Goal: Transaction & Acquisition: Download file/media

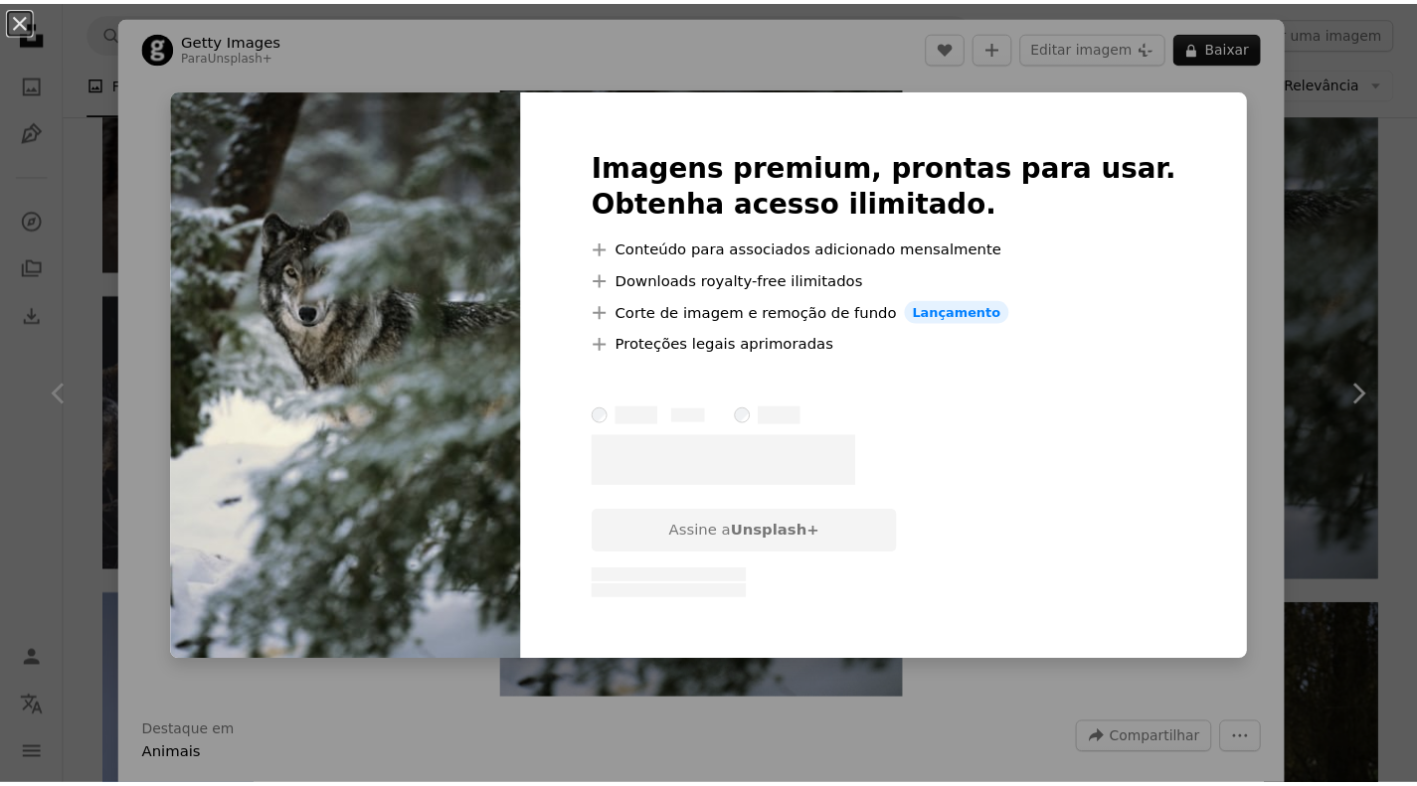
scroll to position [87, 0]
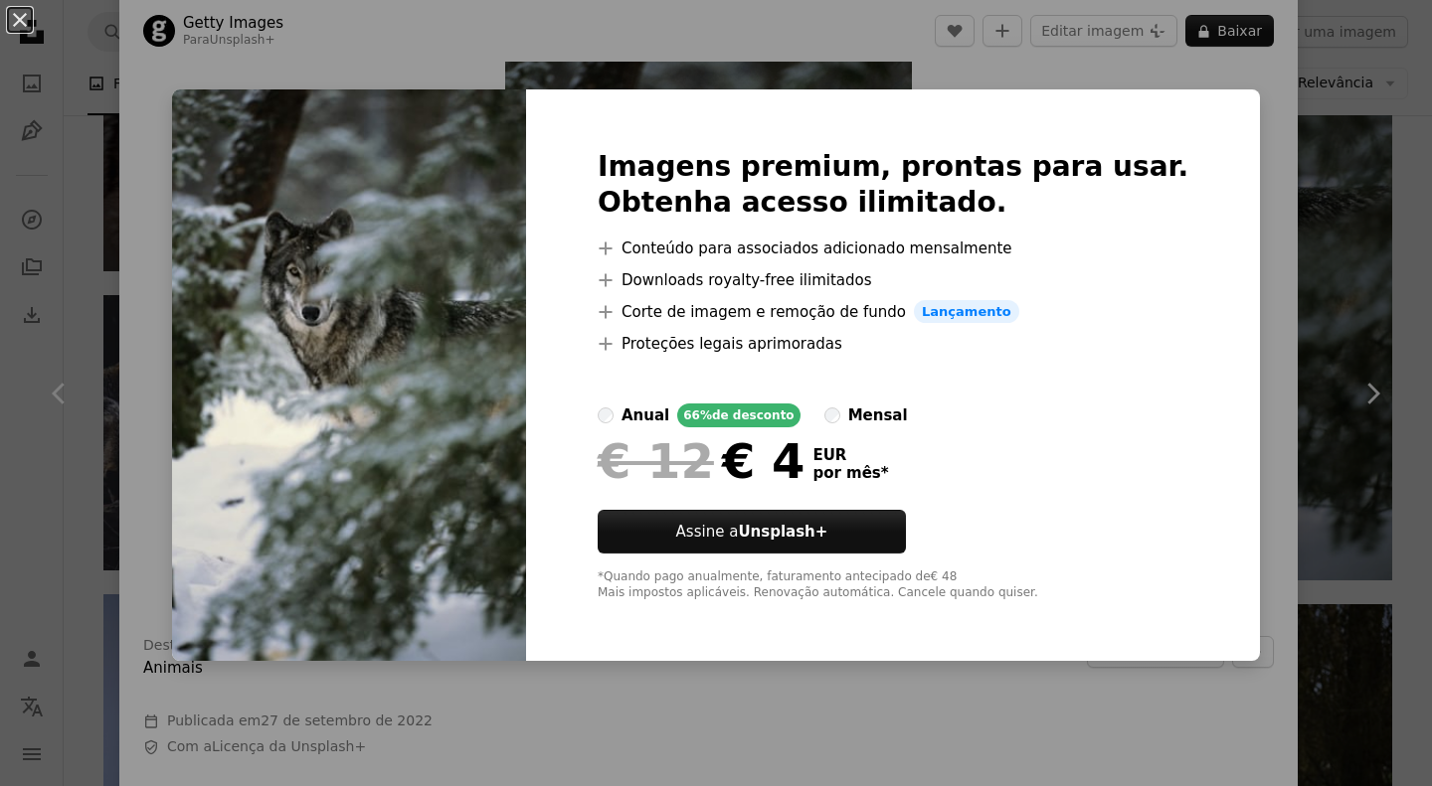
click at [387, 271] on img at bounding box center [349, 375] width 354 height 573
click at [498, 218] on img at bounding box center [349, 375] width 354 height 573
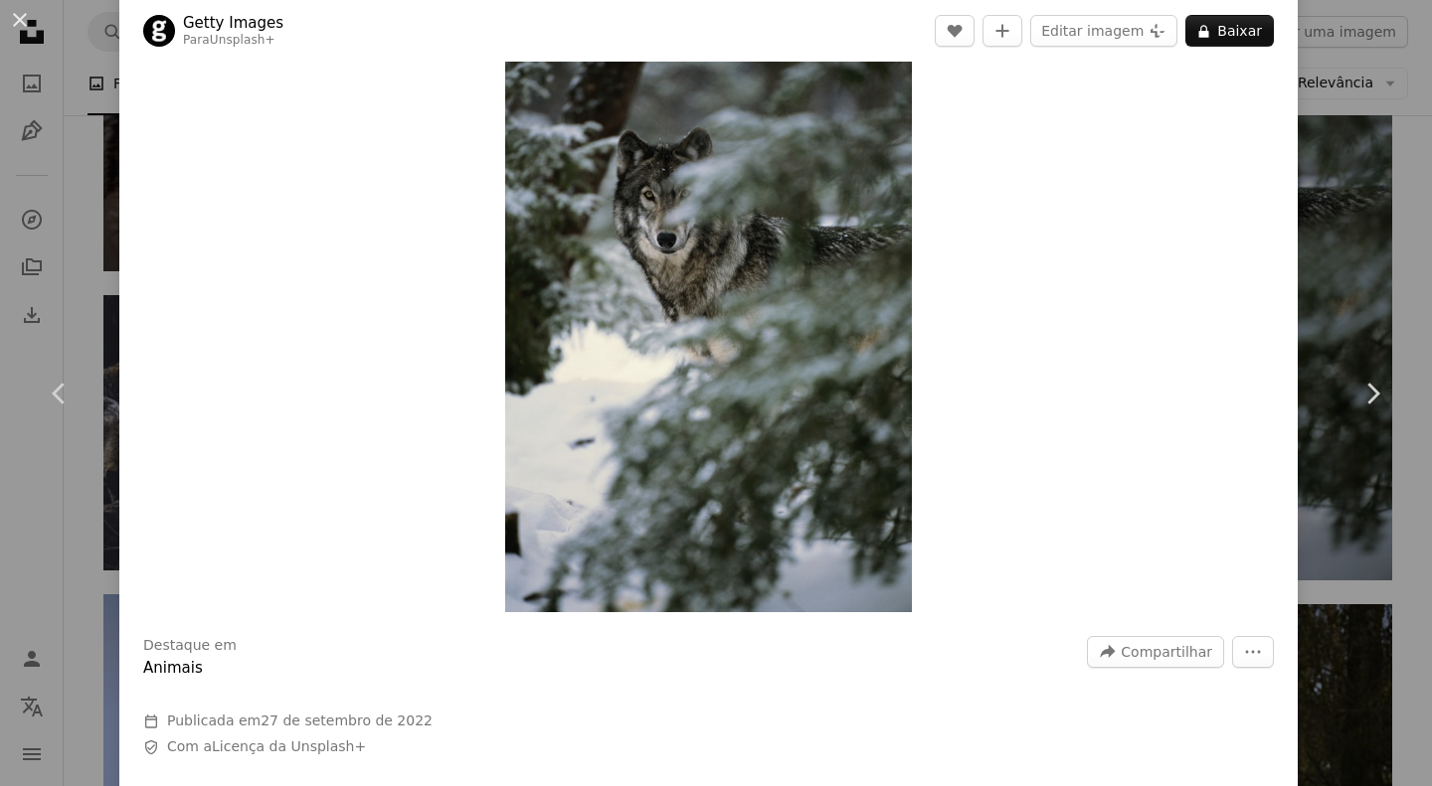
click at [95, 254] on div "An X shape Chevron left Chevron right Getty Images Para Unsplash+ A heart A plu…" at bounding box center [716, 393] width 1432 height 786
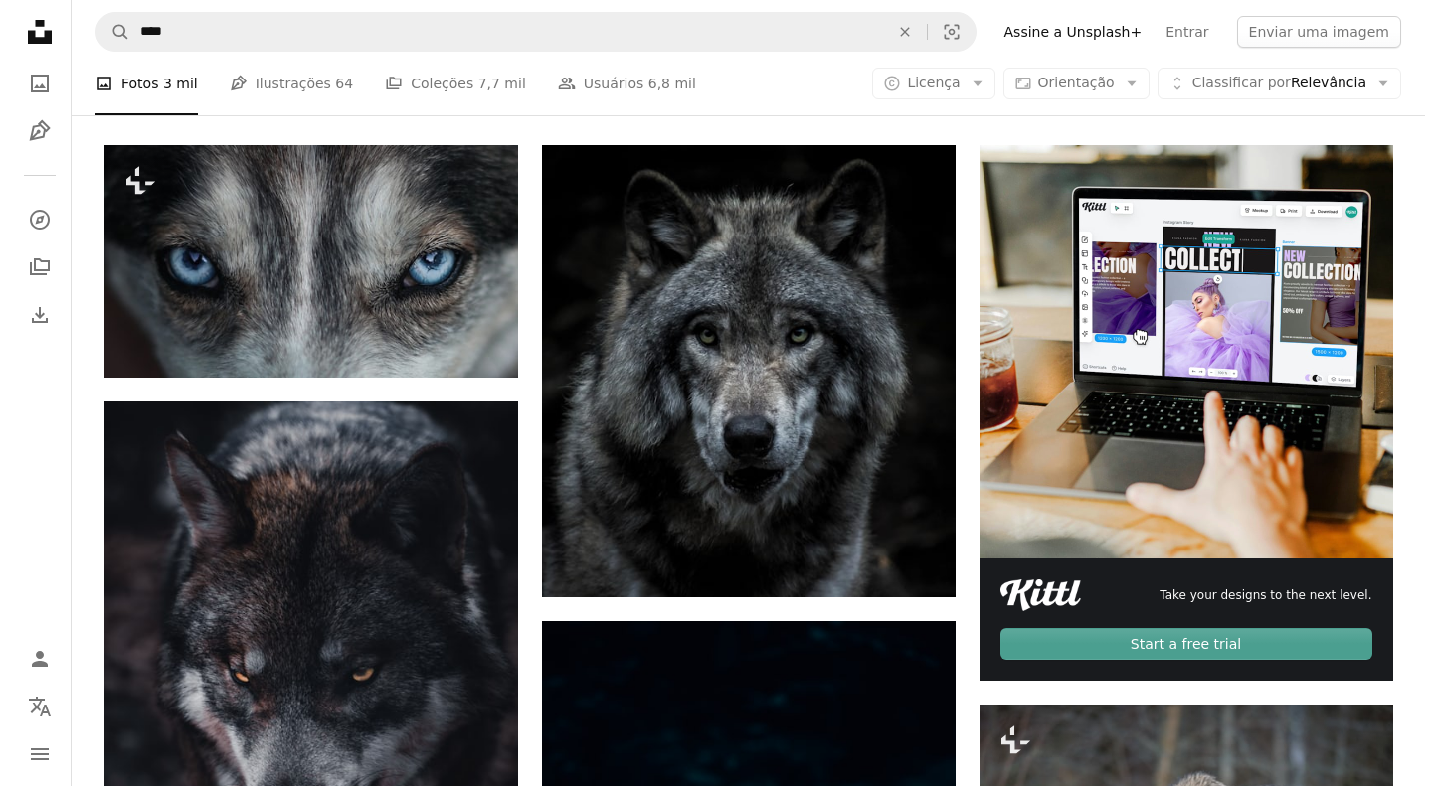
scroll to position [353, 0]
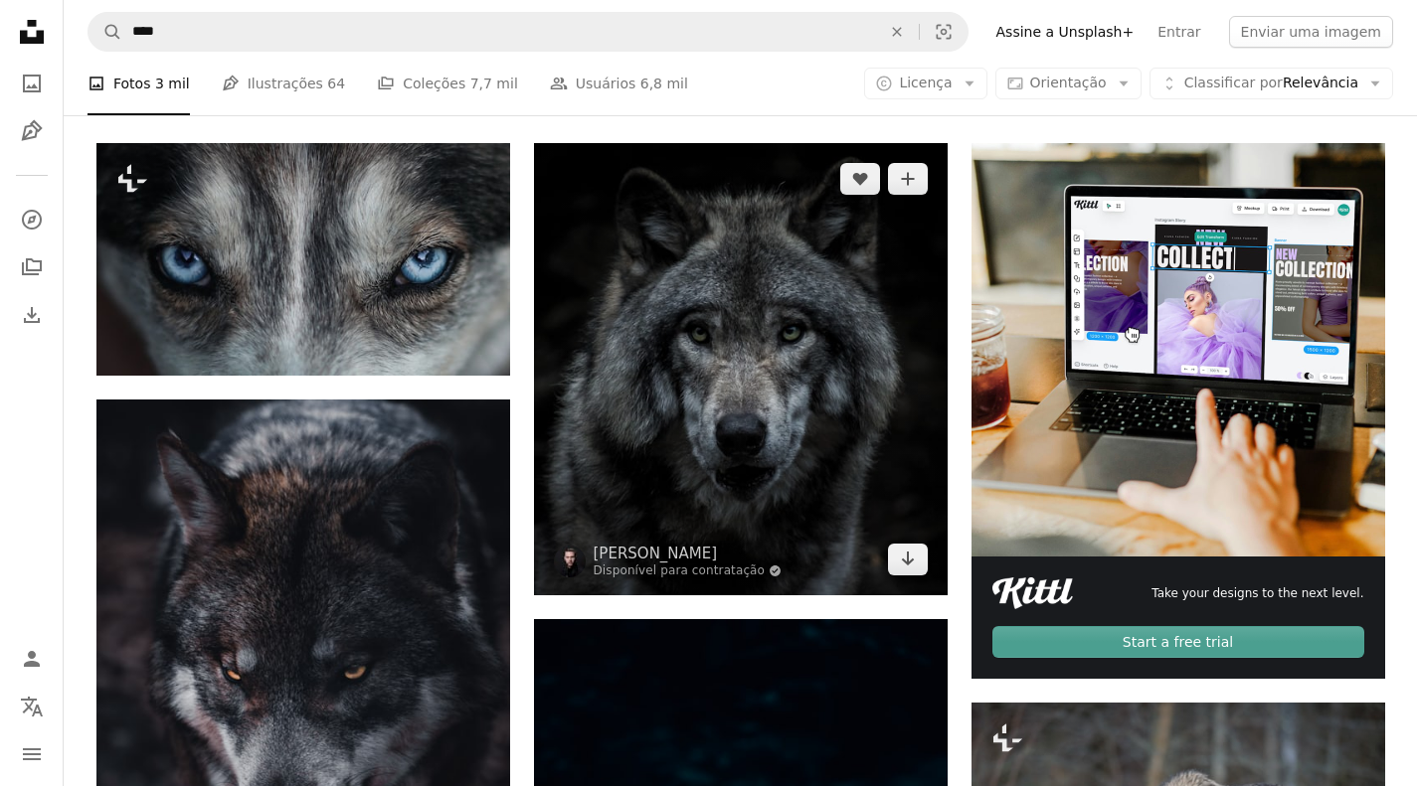
click at [716, 358] on img at bounding box center [741, 368] width 414 height 451
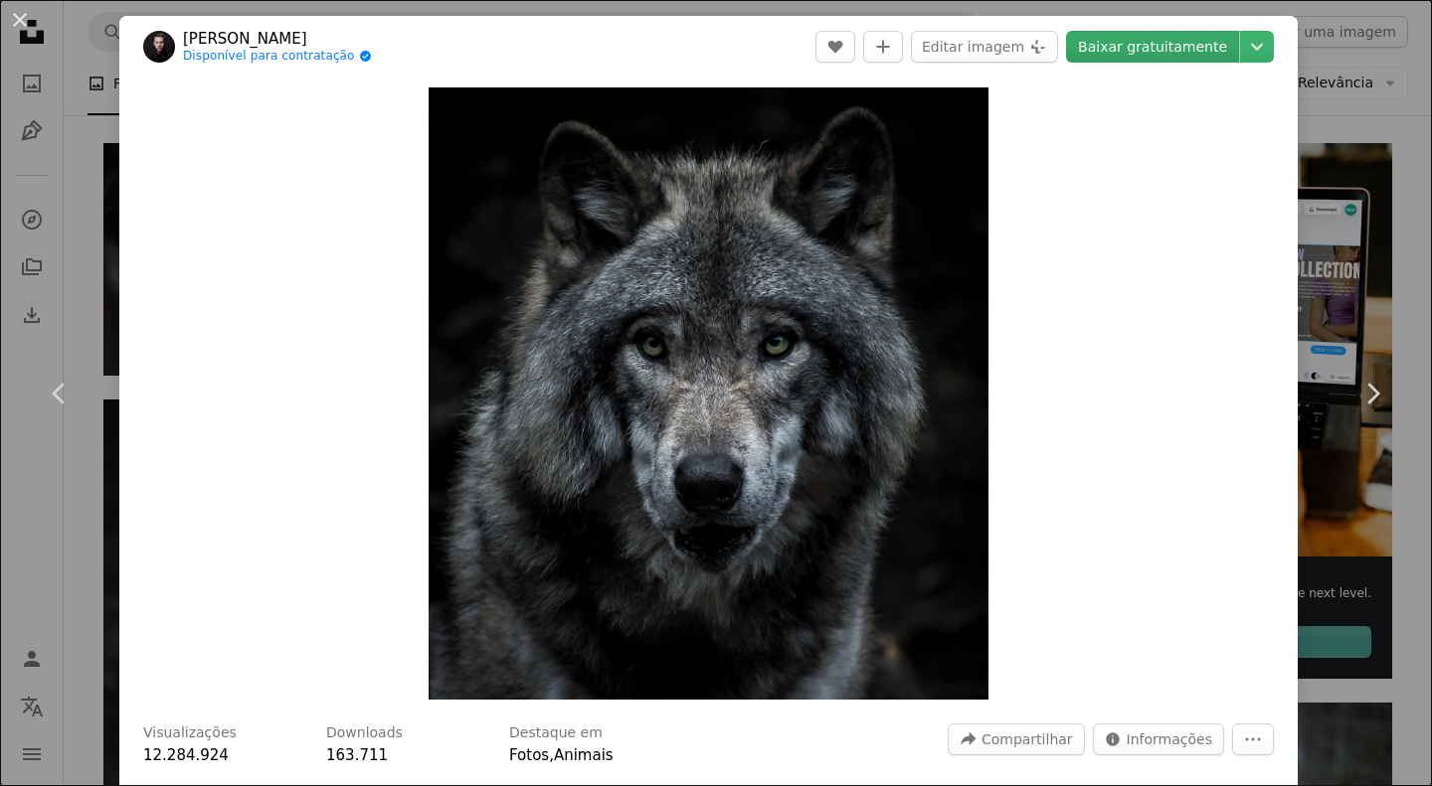
click at [1140, 51] on link "Baixar gratuitamente" at bounding box center [1152, 47] width 173 height 32
